Goal: Complete application form: Complete application form

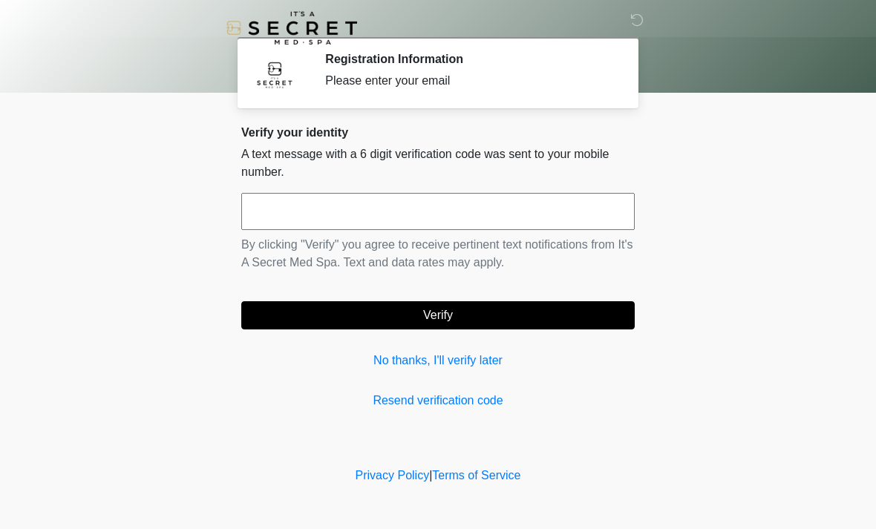
click at [555, 217] on input "text" at bounding box center [437, 211] width 393 height 37
type input "*"
type input "******"
click at [563, 324] on button "Verify" at bounding box center [437, 315] width 393 height 28
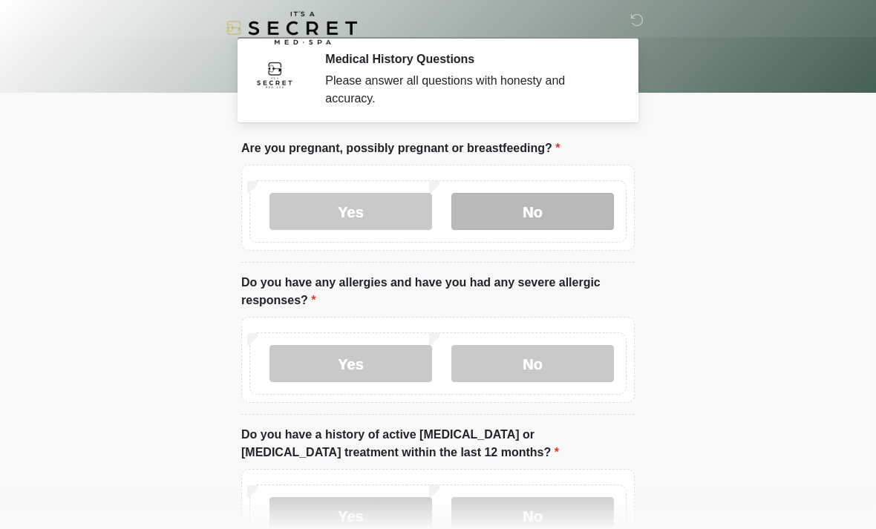
click at [568, 221] on label "No" at bounding box center [532, 211] width 163 height 37
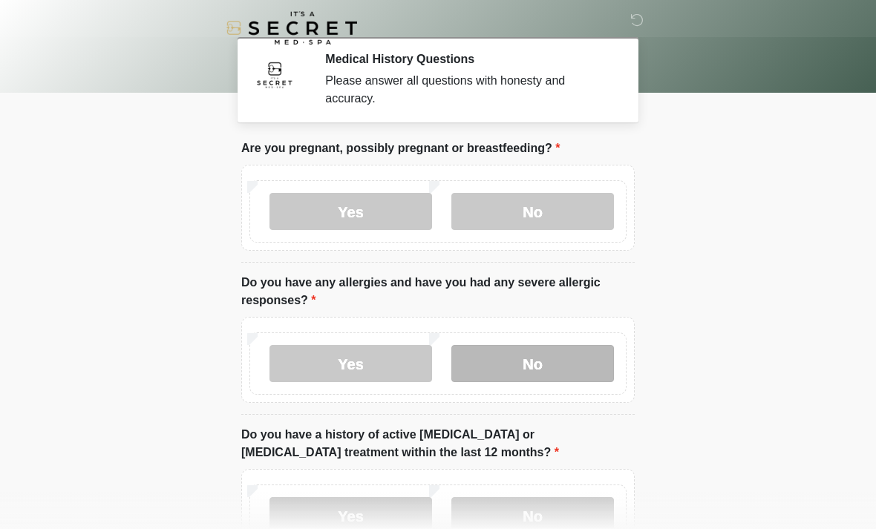
click at [586, 364] on label "No" at bounding box center [532, 363] width 163 height 37
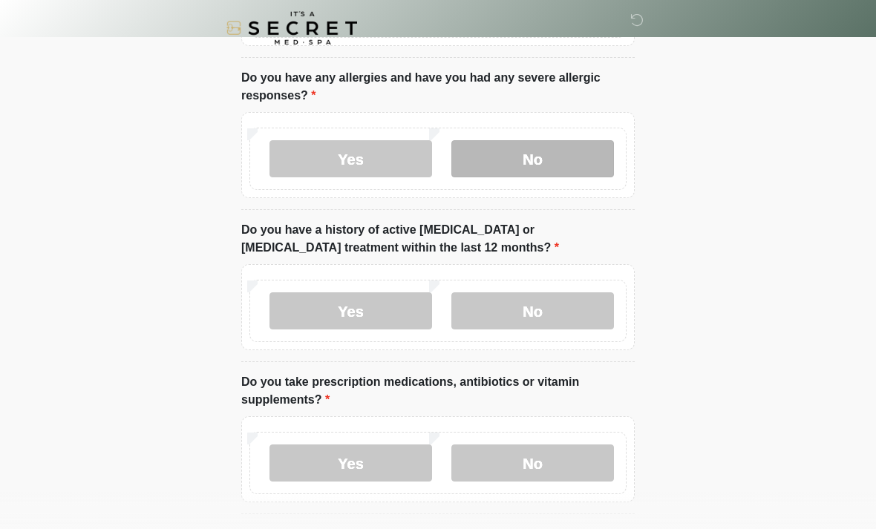
scroll to position [216, 0]
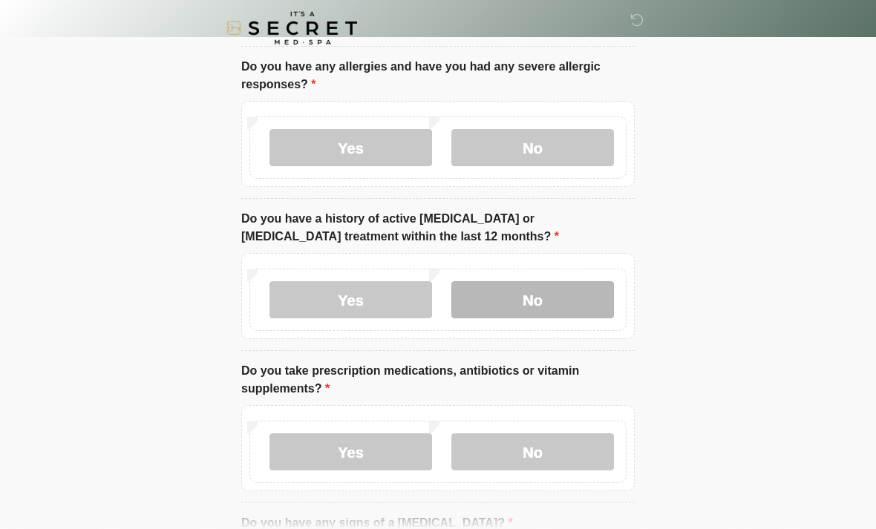
click at [580, 306] on label "No" at bounding box center [532, 299] width 163 height 37
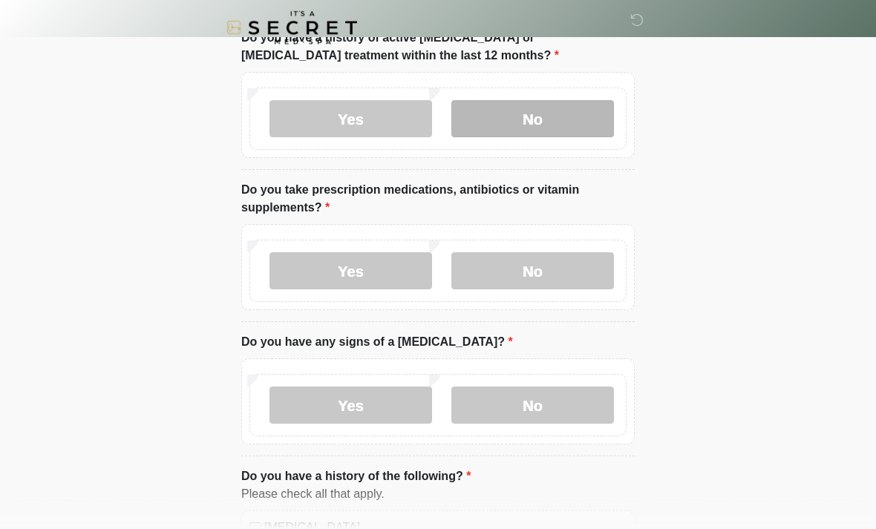
scroll to position [397, 0]
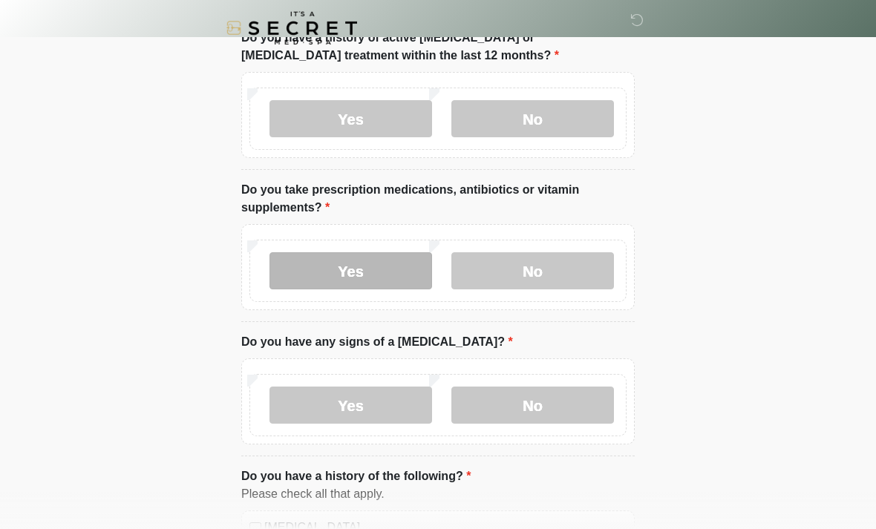
click at [398, 276] on label "Yes" at bounding box center [350, 270] width 163 height 37
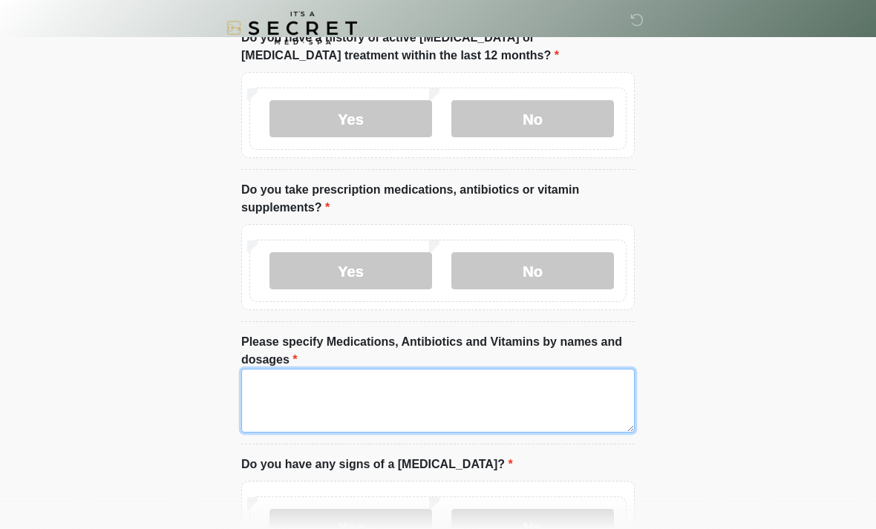
click at [521, 396] on textarea "Please specify Medications, Antibiotics and Vitamins by names and dosages" at bounding box center [437, 401] width 393 height 64
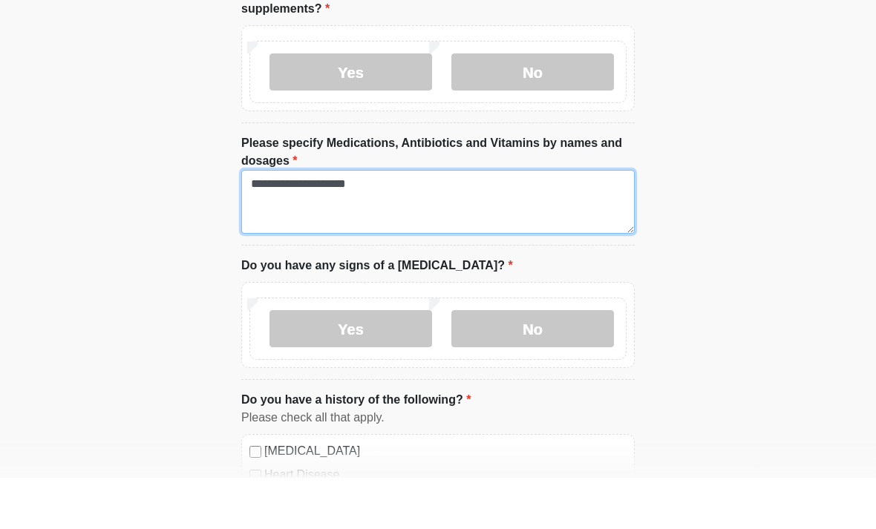
scroll to position [548, 0]
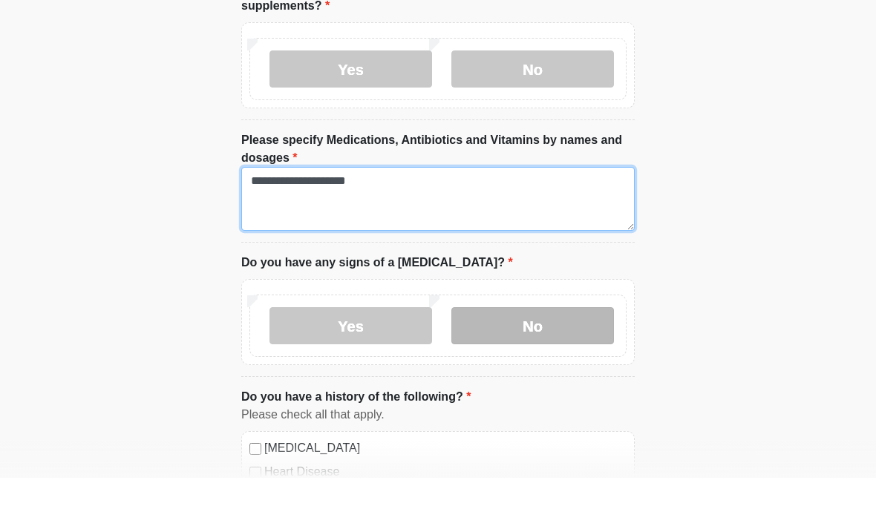
type textarea "**********"
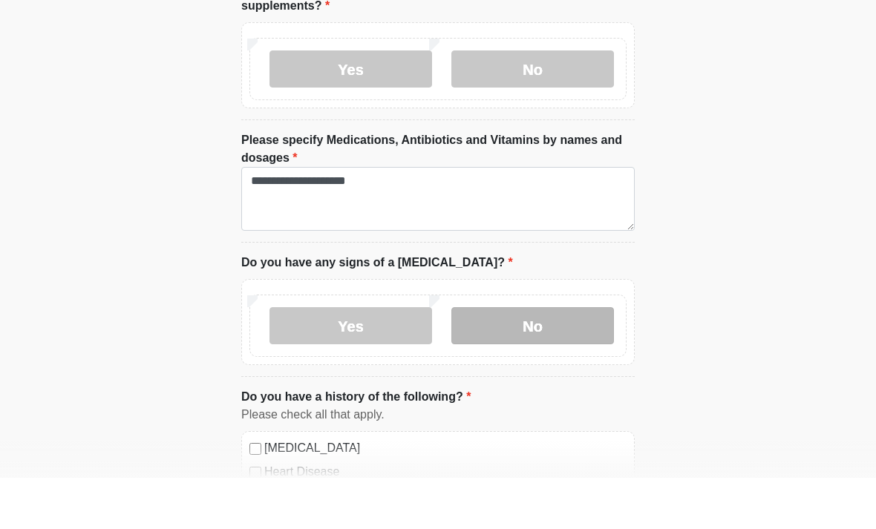
click at [582, 358] on label "No" at bounding box center [532, 376] width 163 height 37
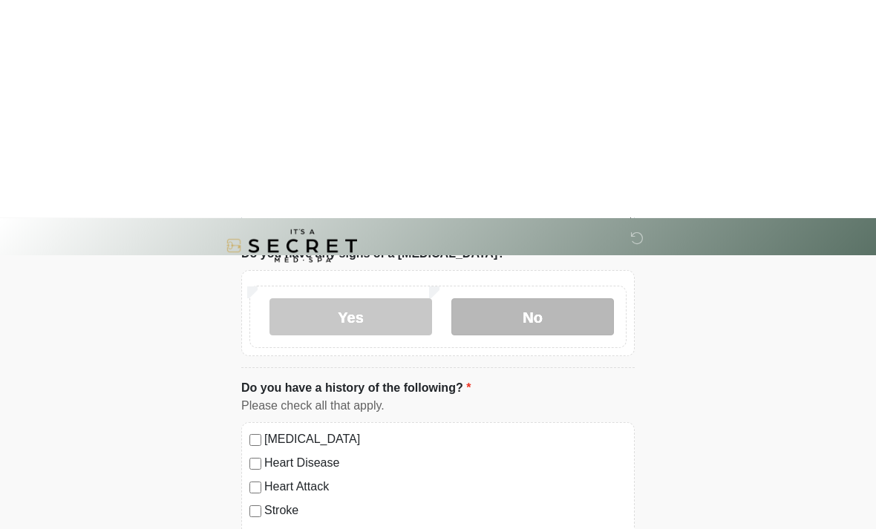
scroll to position [829, 0]
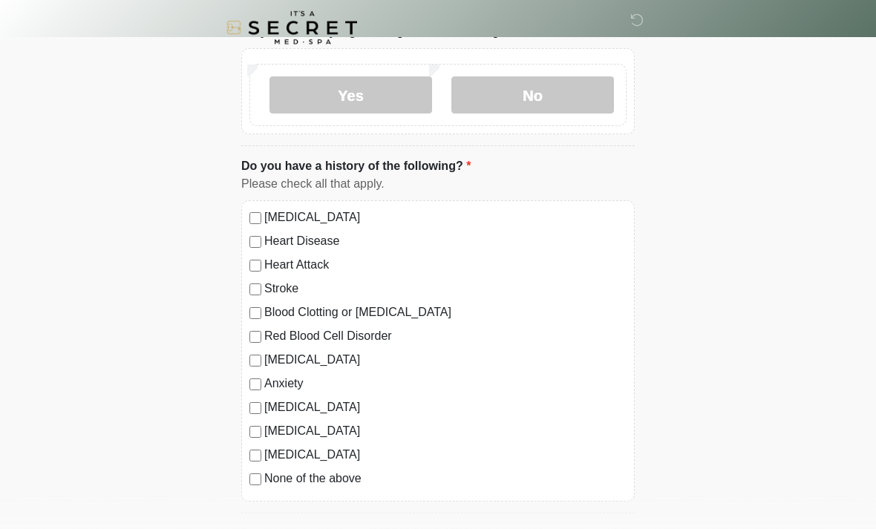
click at [355, 471] on label "None of the above" at bounding box center [445, 479] width 362 height 18
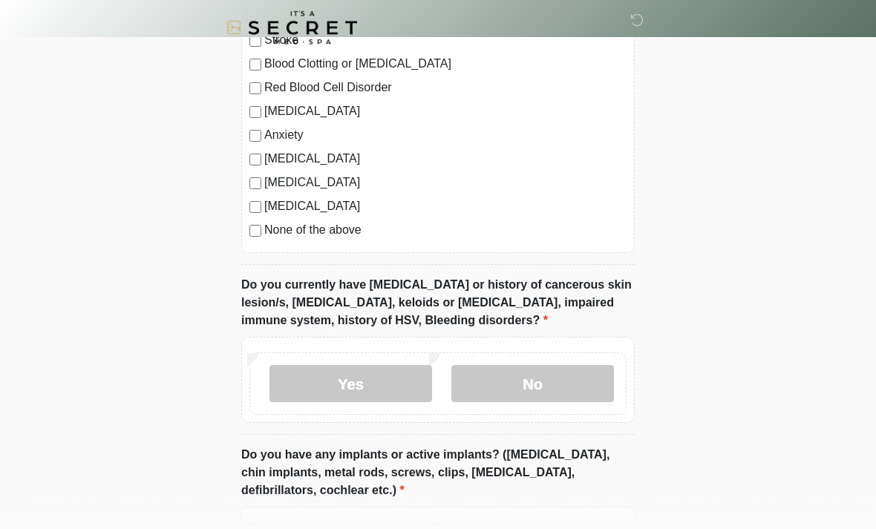
scroll to position [1080, 0]
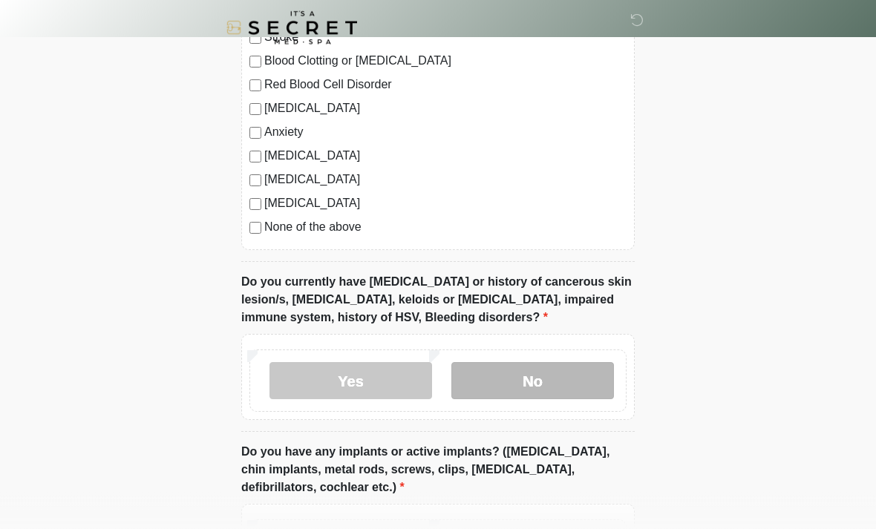
click at [587, 383] on label "No" at bounding box center [532, 381] width 163 height 37
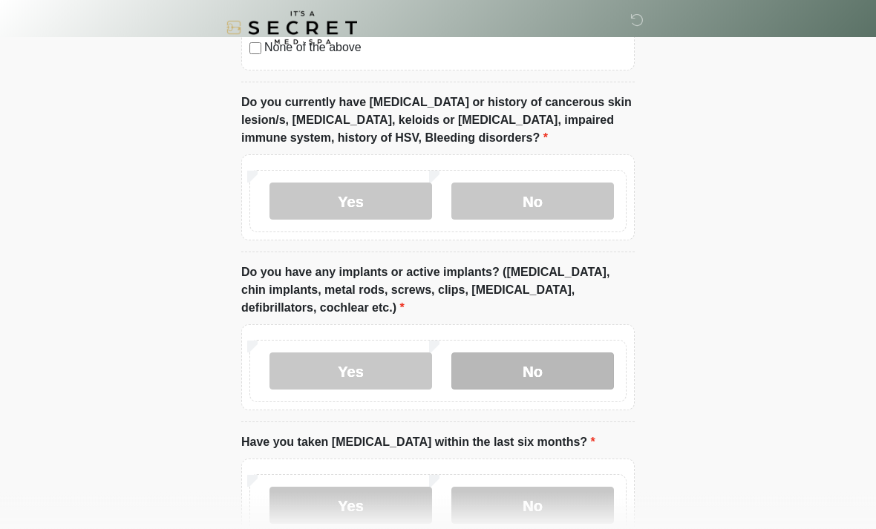
click at [594, 369] on label "No" at bounding box center [532, 371] width 163 height 37
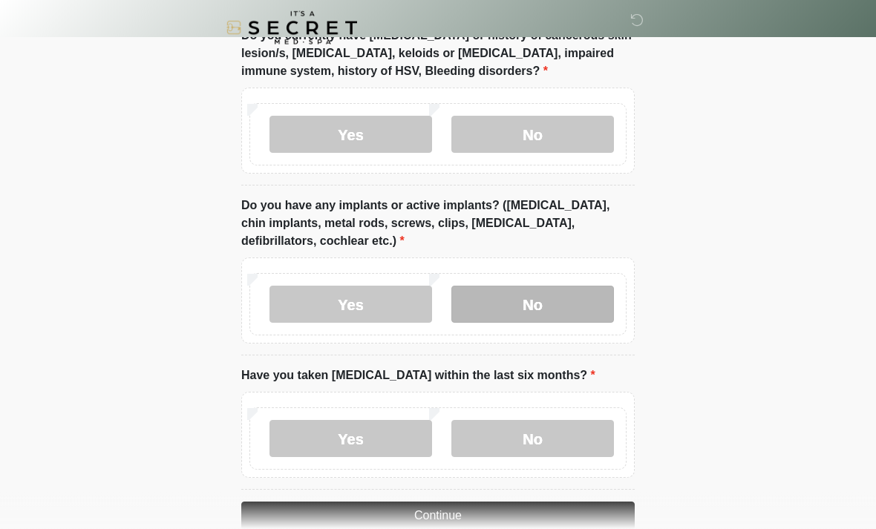
scroll to position [1357, 0]
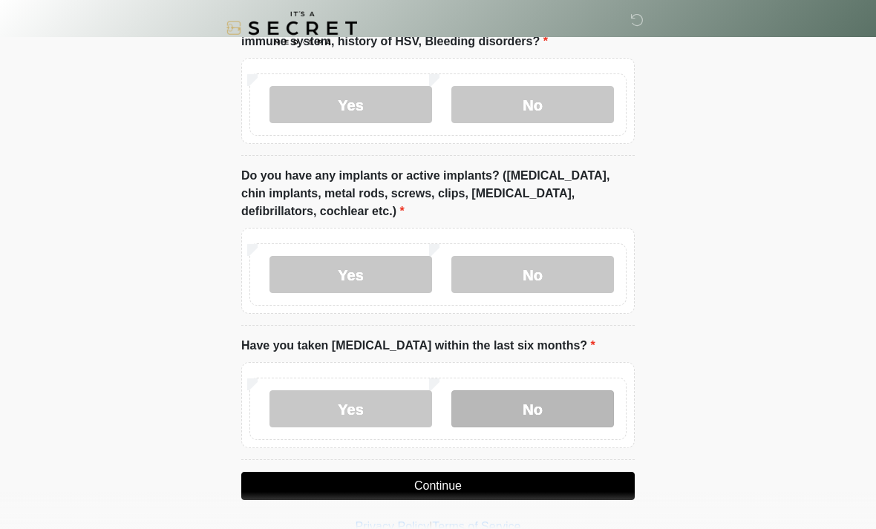
click at [582, 412] on label "No" at bounding box center [532, 408] width 163 height 37
click at [590, 482] on button "Continue" at bounding box center [437, 486] width 393 height 28
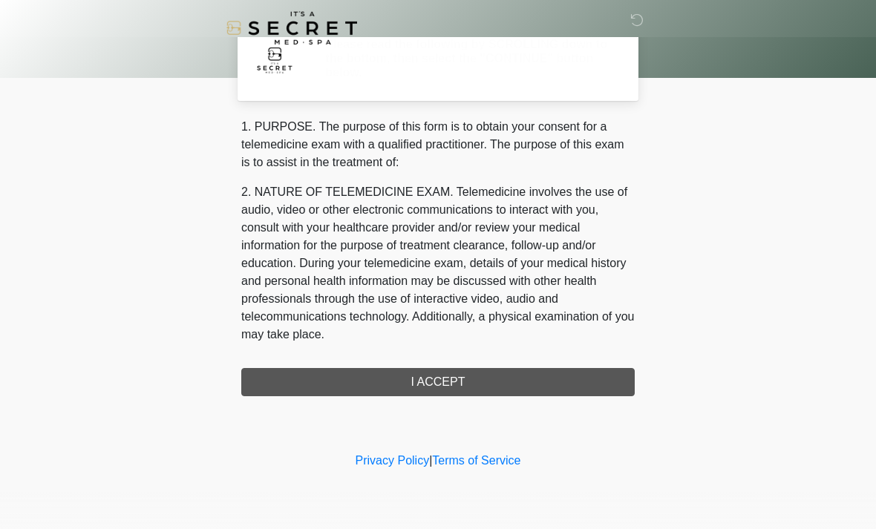
scroll to position [0, 0]
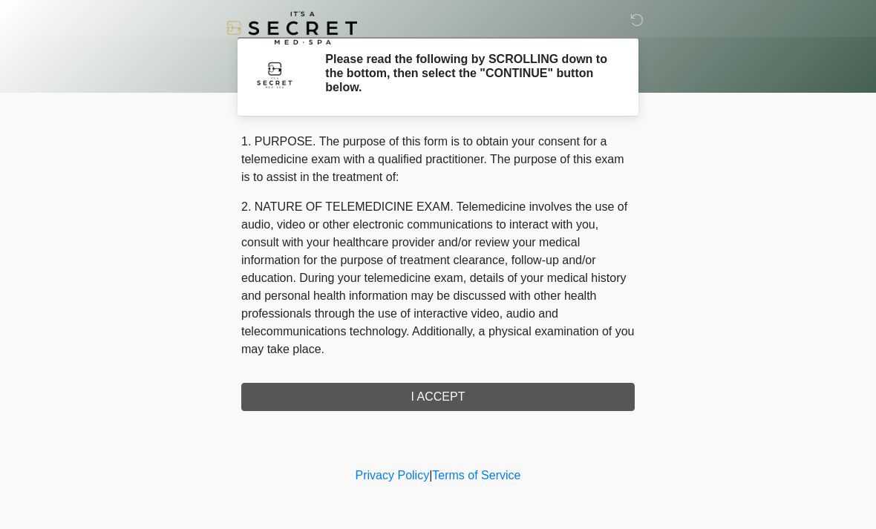
click at [539, 394] on div "1. PURPOSE. The purpose of this form is to obtain your consent for a telemedici…" at bounding box center [437, 272] width 393 height 278
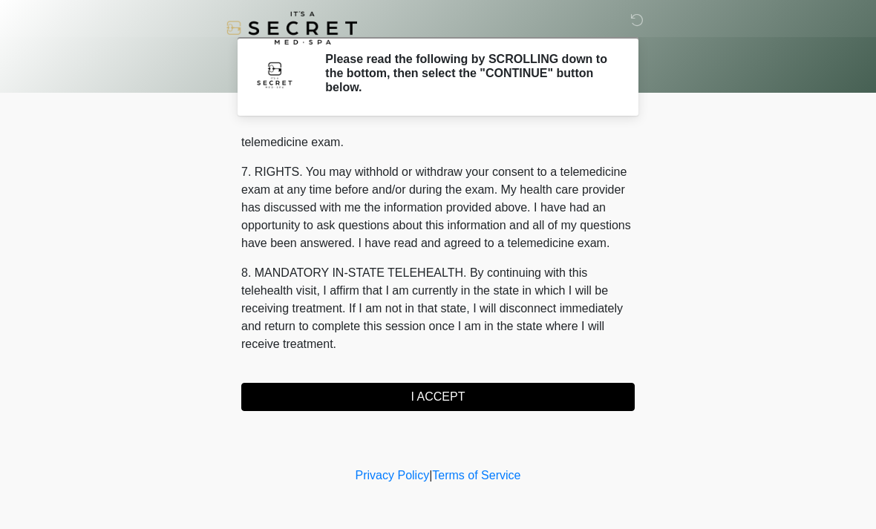
scroll to position [628, 0]
click at [489, 398] on button "I ACCEPT" at bounding box center [437, 397] width 393 height 28
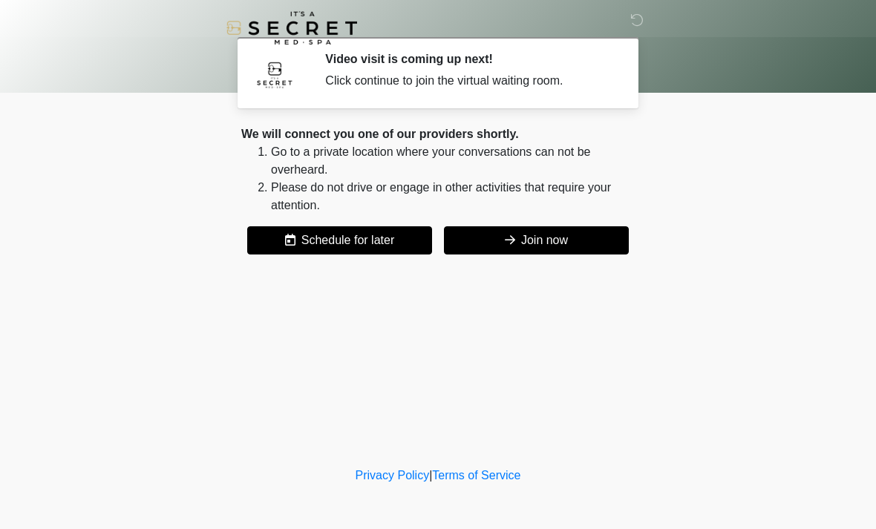
click at [565, 246] on button "Join now" at bounding box center [536, 240] width 185 height 28
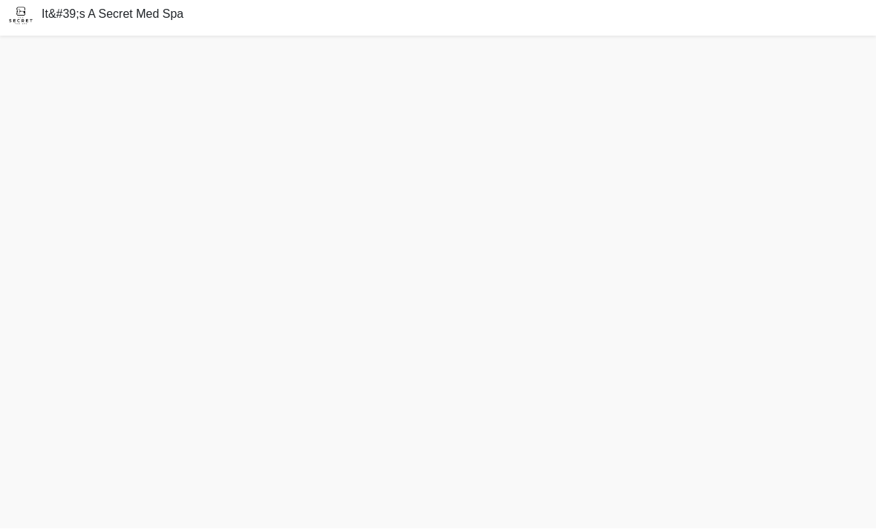
scroll to position [20, 0]
